Goal: Task Accomplishment & Management: Use online tool/utility

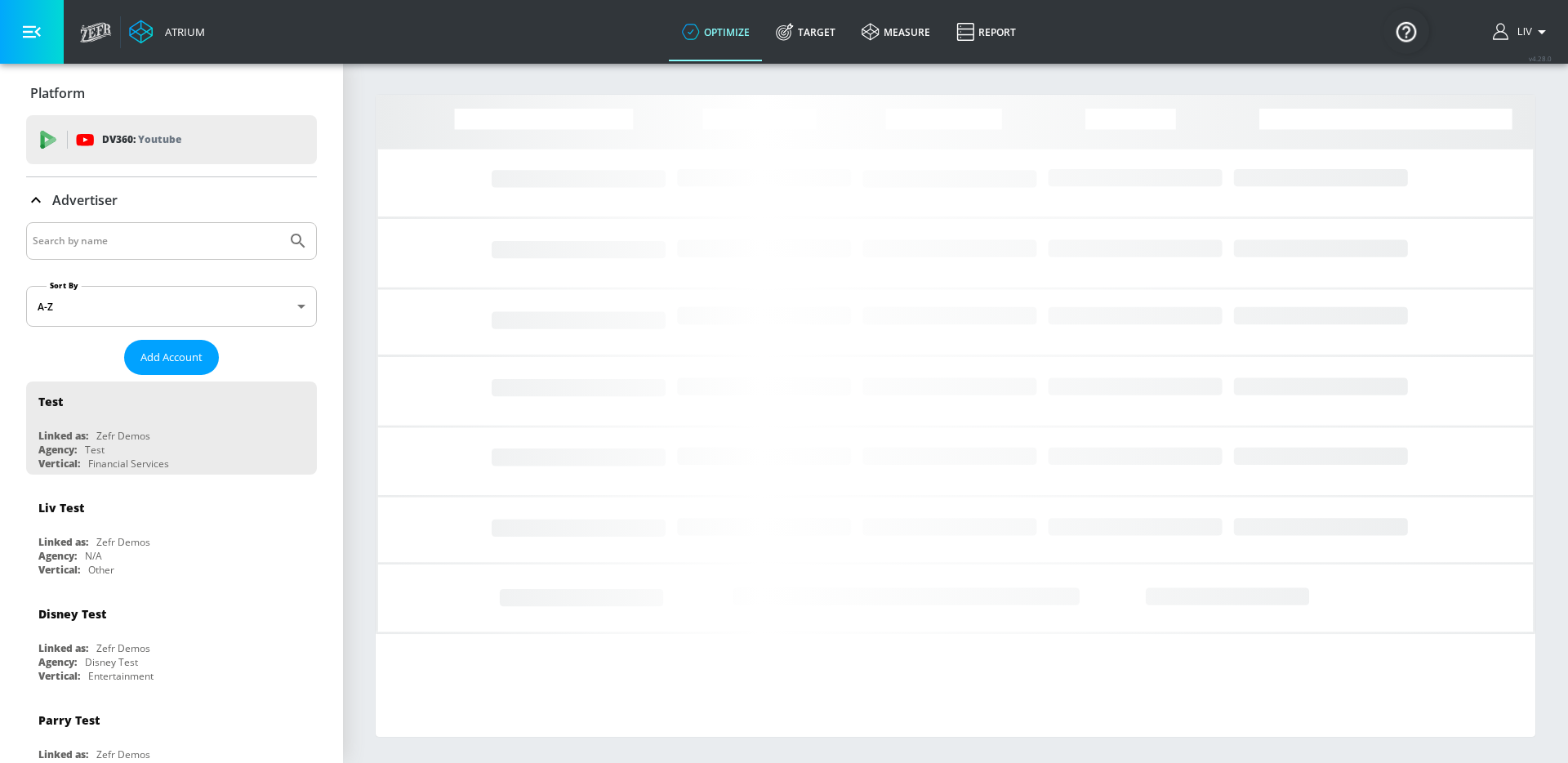
click at [194, 241] on input "Search by name" at bounding box center [156, 241] width 247 height 22
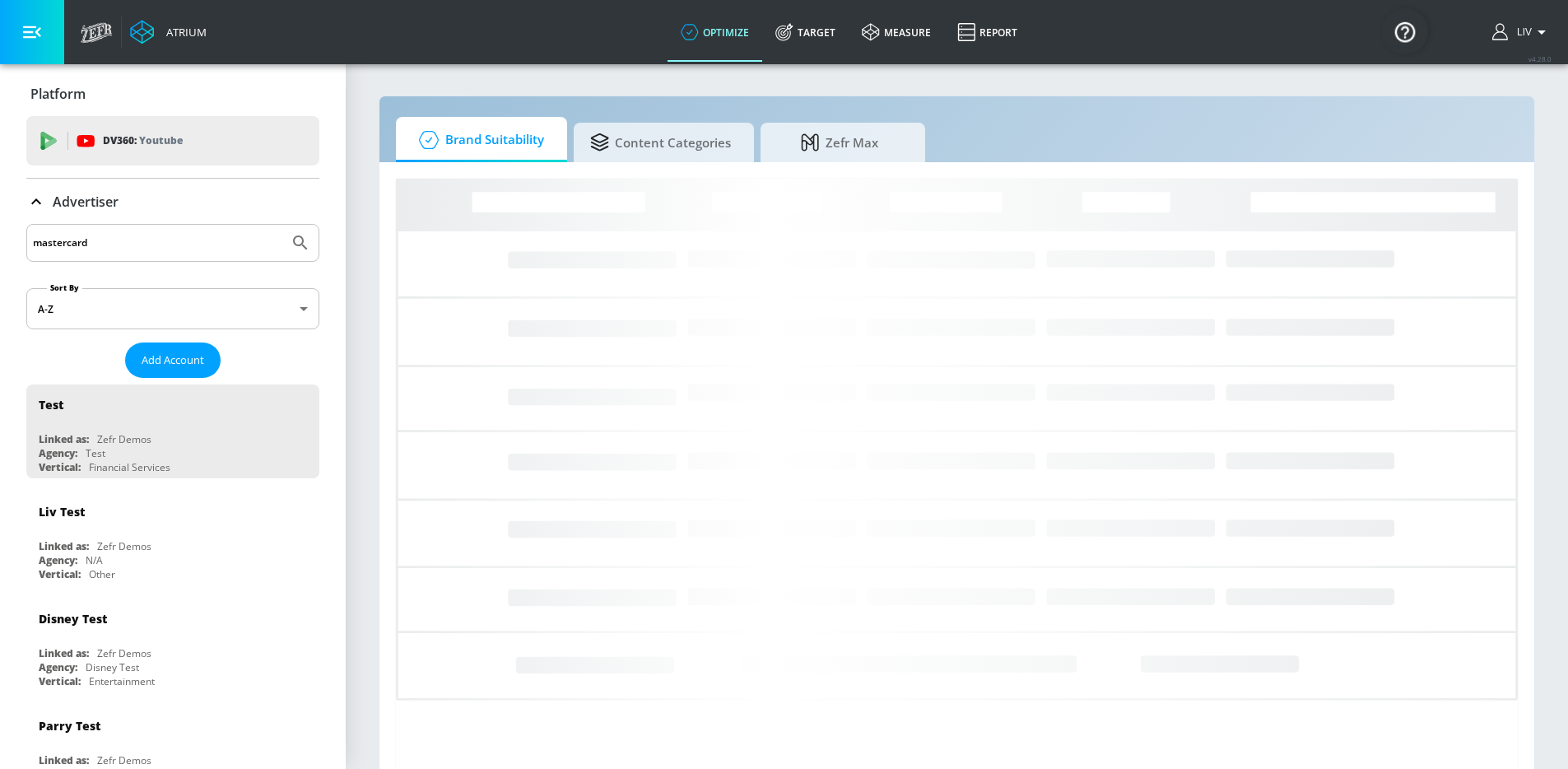
type input "mastercard"
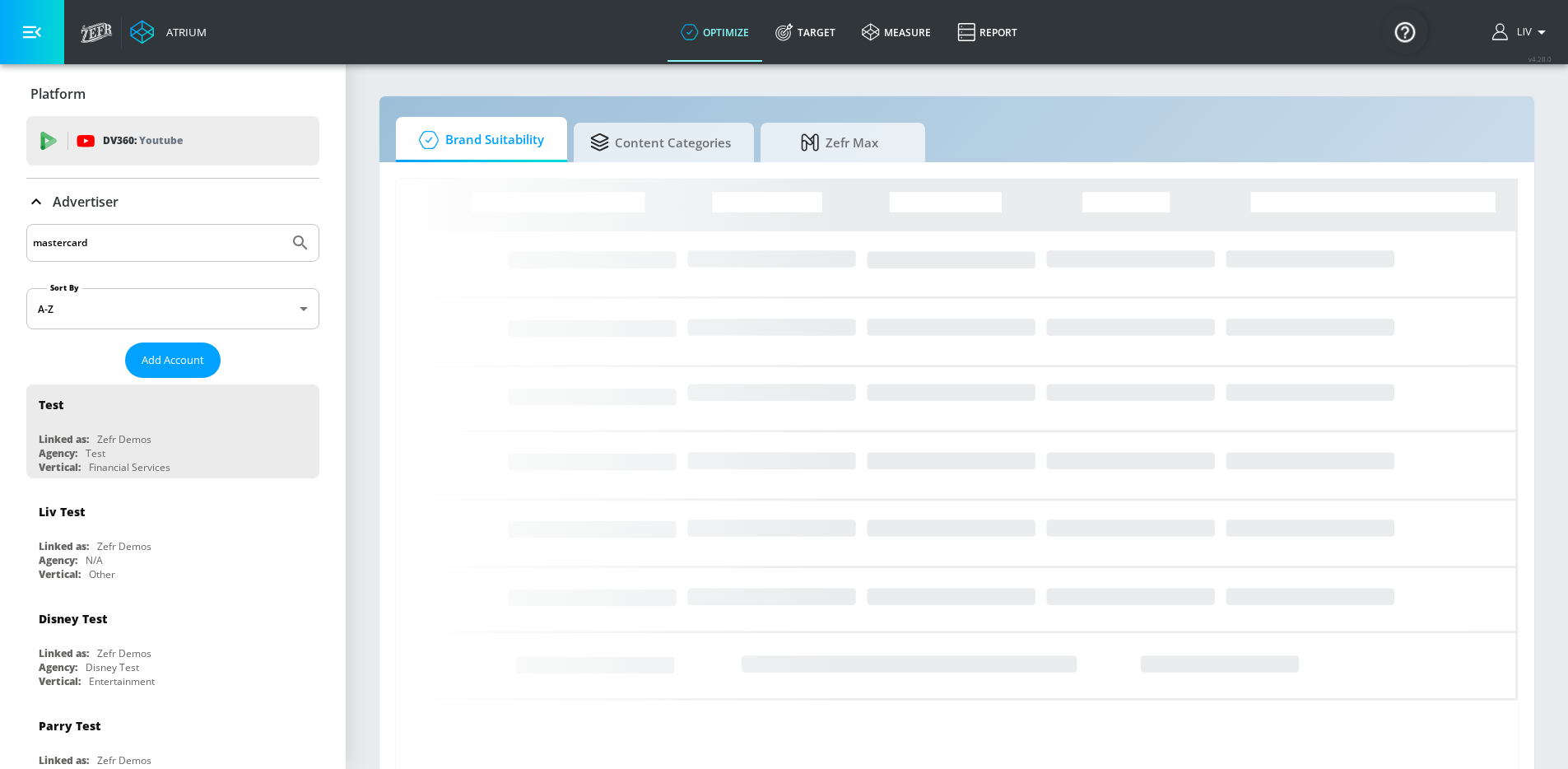
click at [282, 224] on button "Submit Search" at bounding box center [300, 242] width 36 height 36
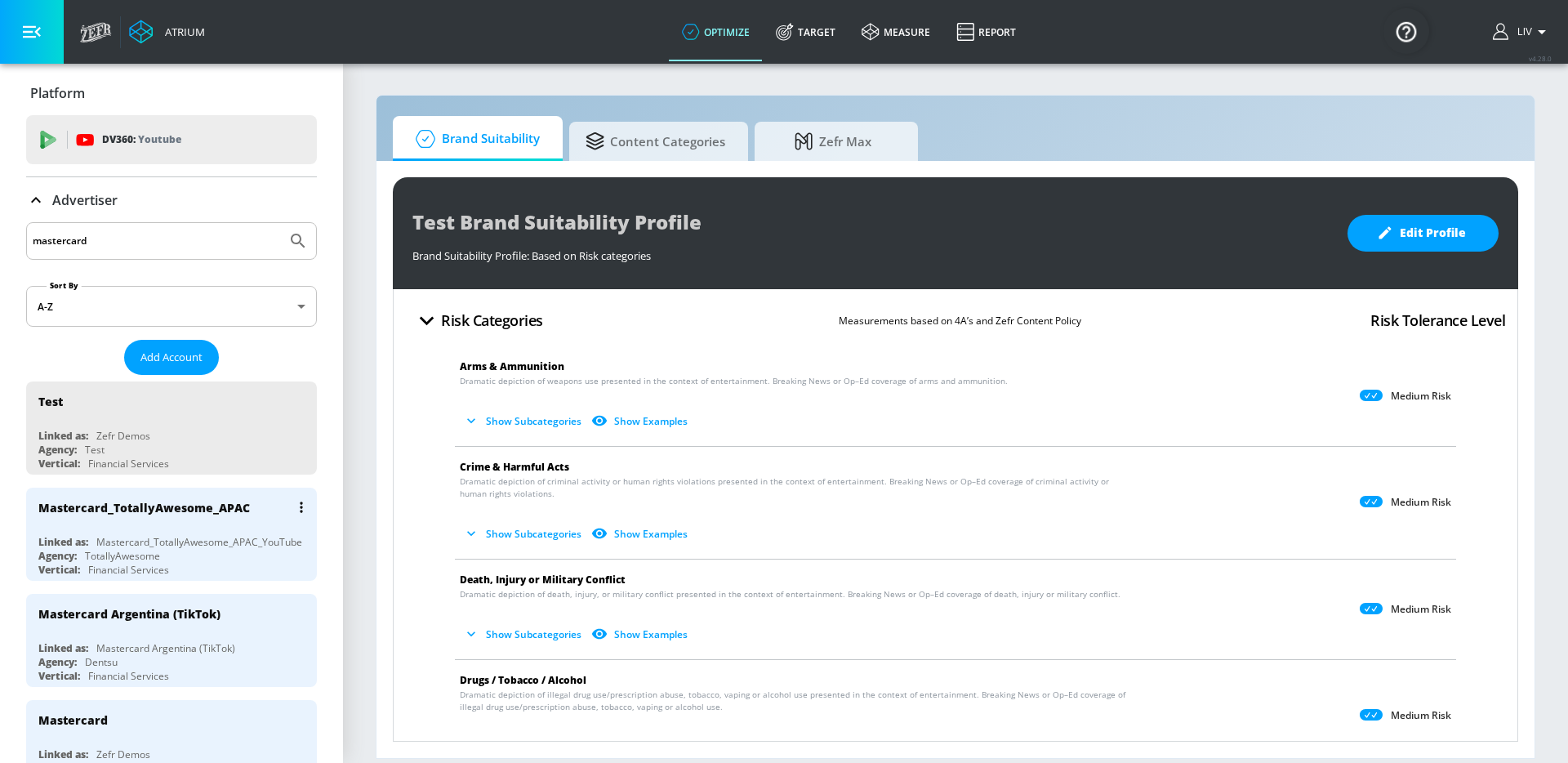
click at [139, 522] on div "Mastercard_TotallyAwesome_APAC" at bounding box center [176, 507] width 274 height 39
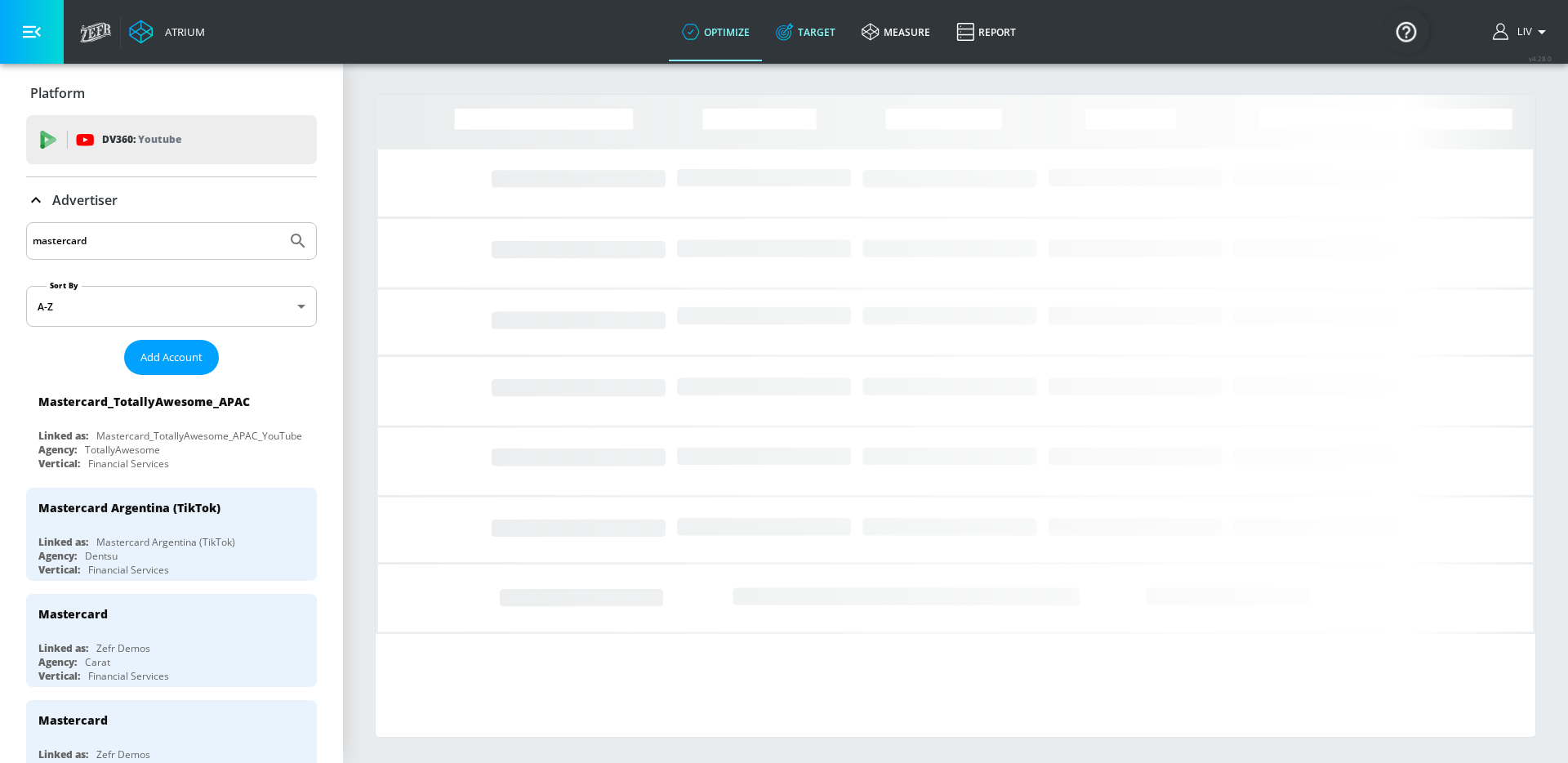
click at [798, 49] on link "Target" at bounding box center [805, 32] width 85 height 59
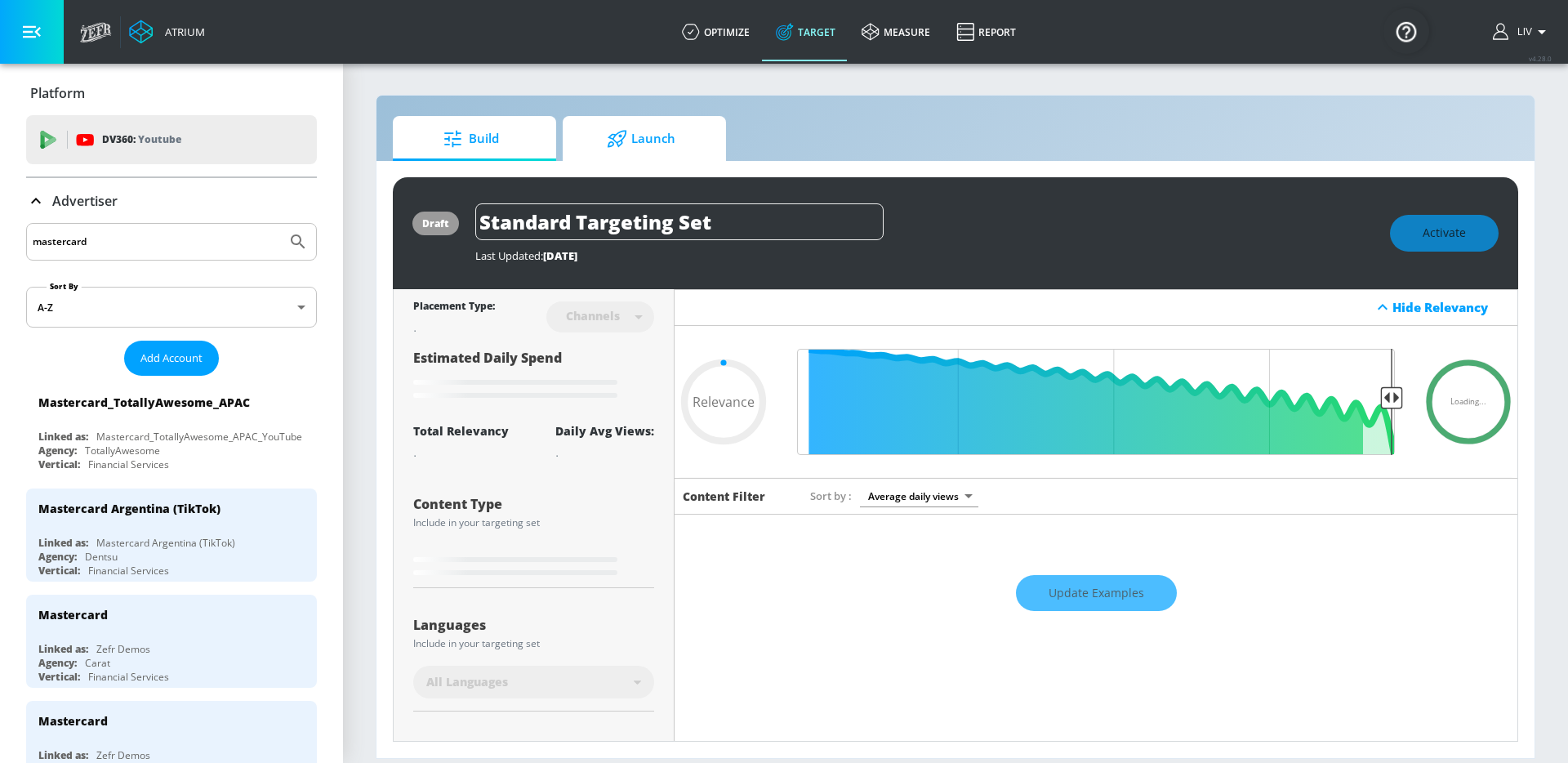
type input "0.05"
click at [642, 148] on span "Launch" at bounding box center [641, 139] width 124 height 39
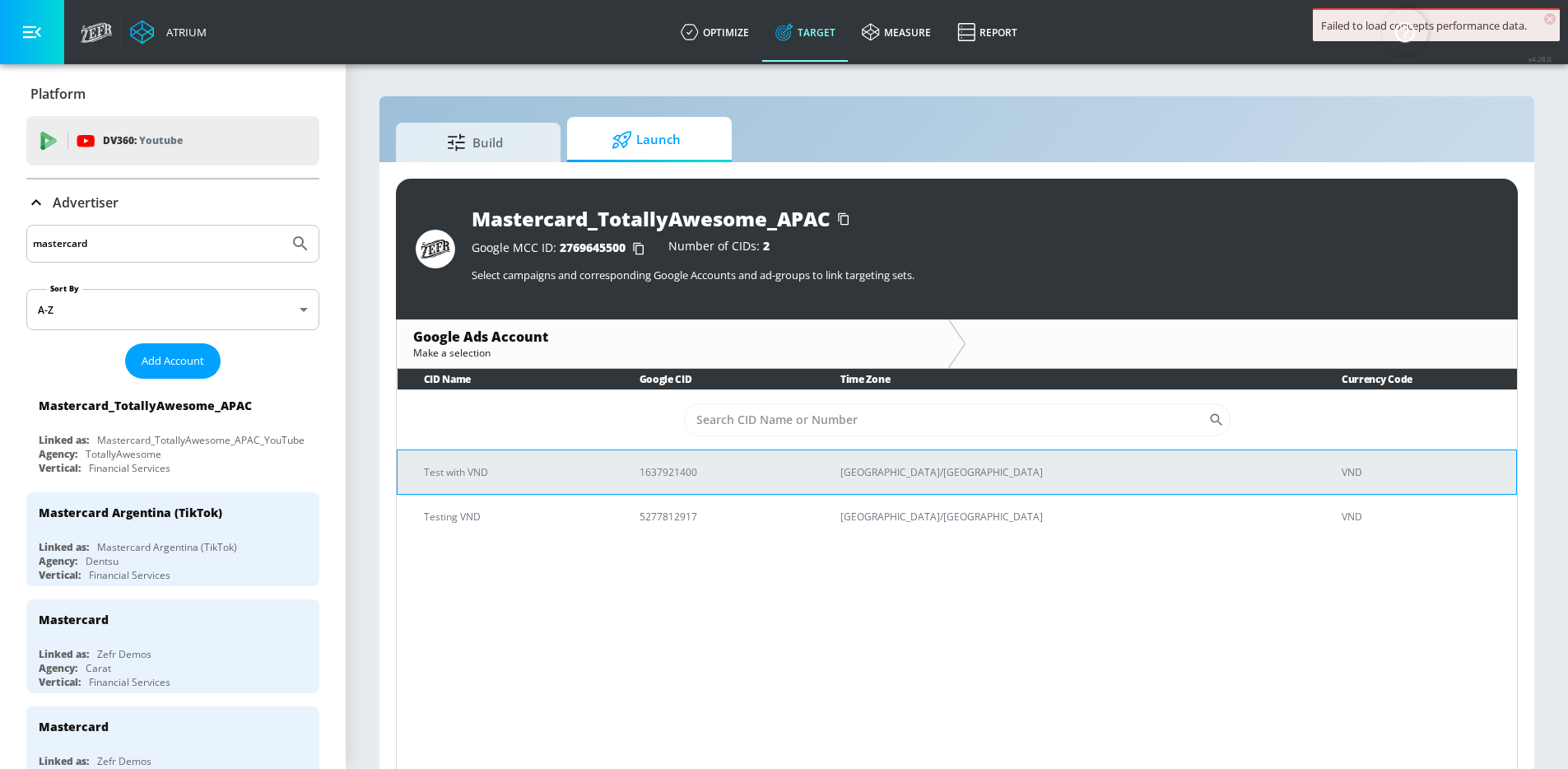
click at [719, 463] on p "1637921400" at bounding box center [721, 472] width 161 height 17
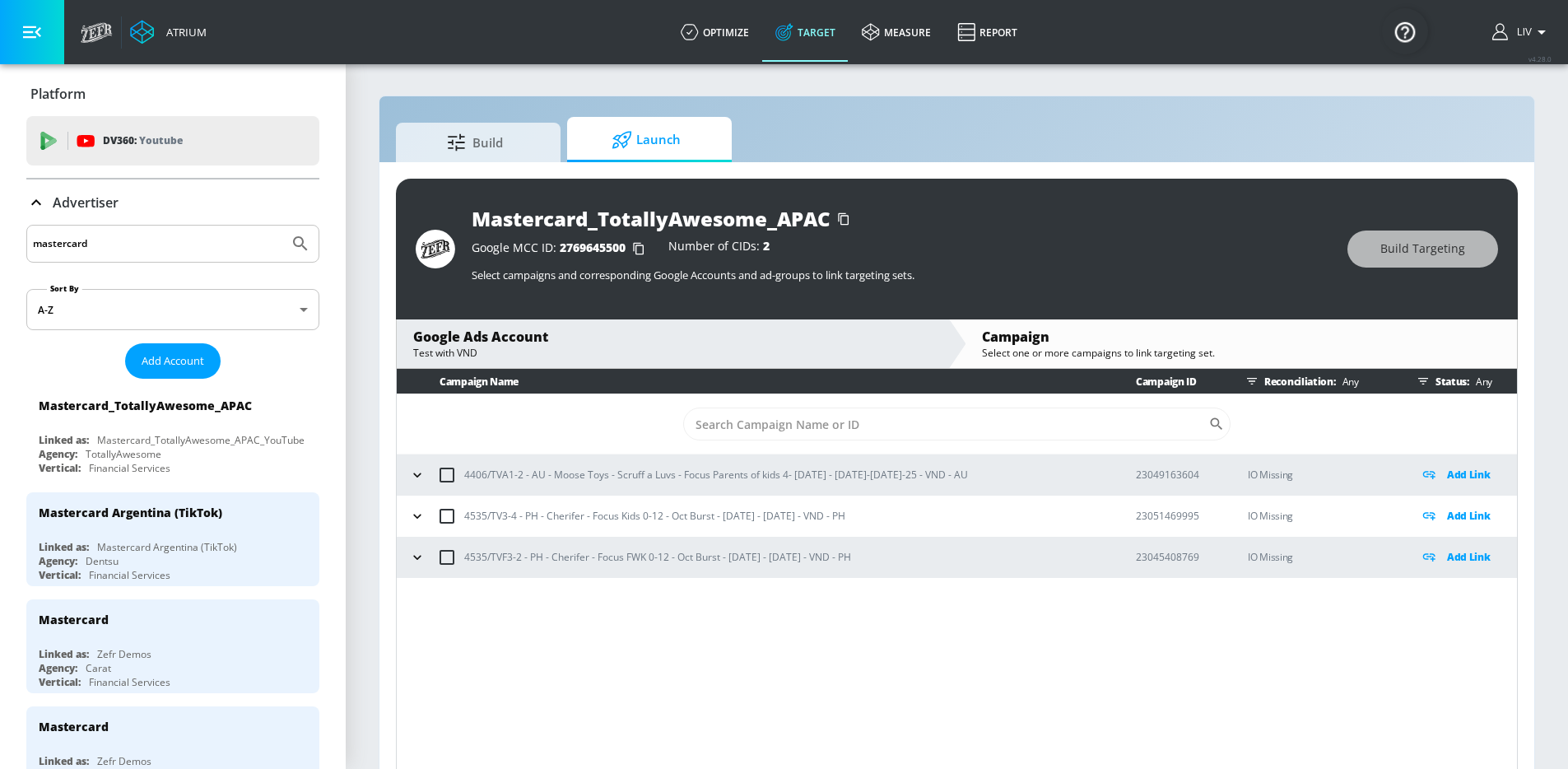
click at [569, 356] on div "Test with VND" at bounding box center [672, 352] width 519 height 14
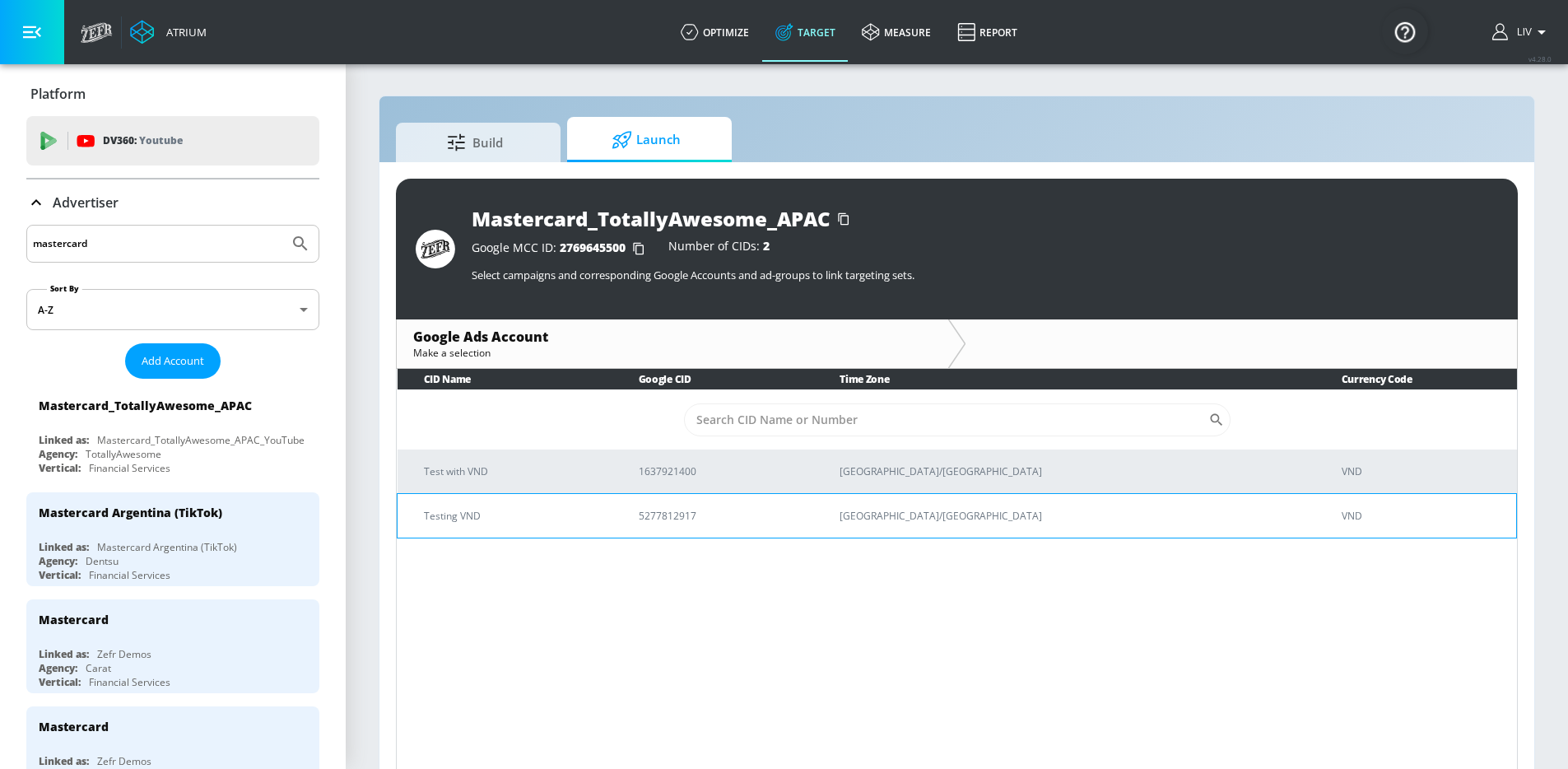
click at [601, 504] on td "Testing VND" at bounding box center [505, 515] width 215 height 45
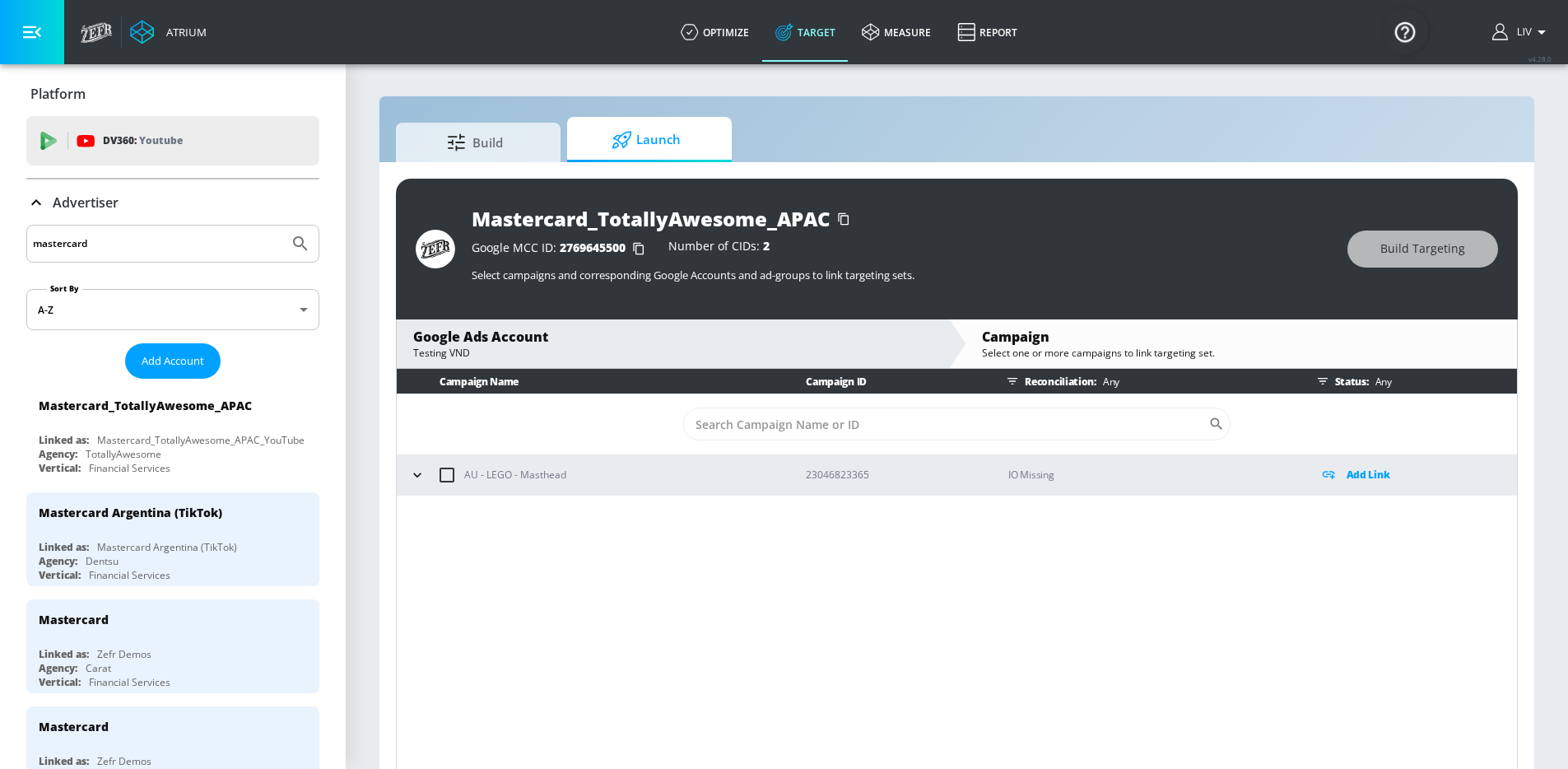
click at [526, 356] on div "Testing VND" at bounding box center [672, 352] width 519 height 14
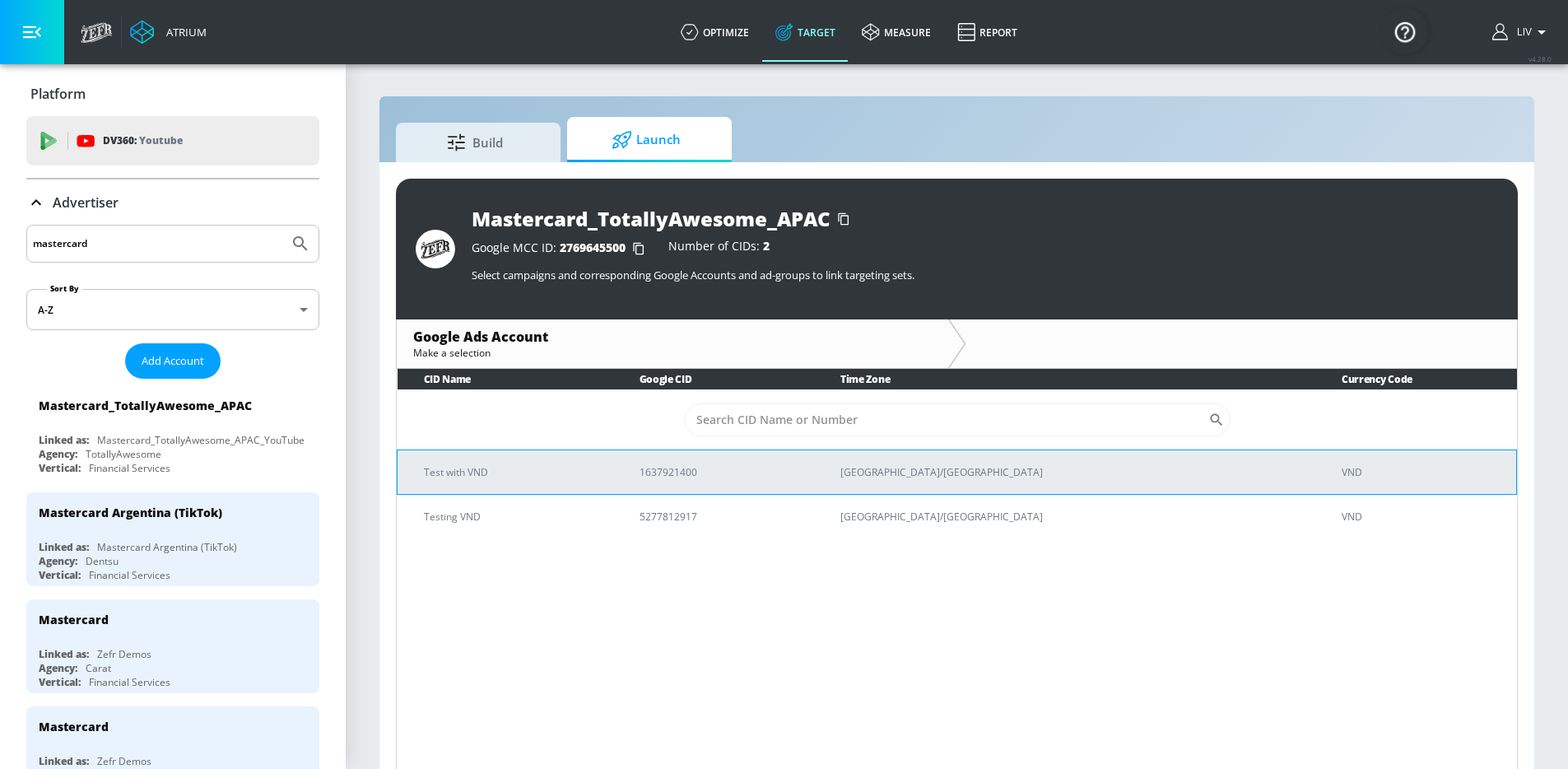
click at [536, 451] on td "Test with VND" at bounding box center [506, 472] width 216 height 45
